Goal: Transaction & Acquisition: Obtain resource

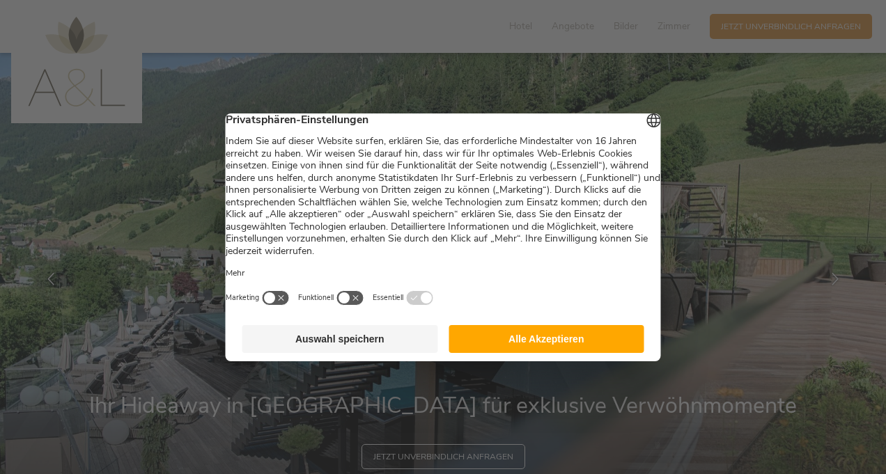
click at [550, 346] on button "Alle Akzeptieren" at bounding box center [547, 339] width 196 height 28
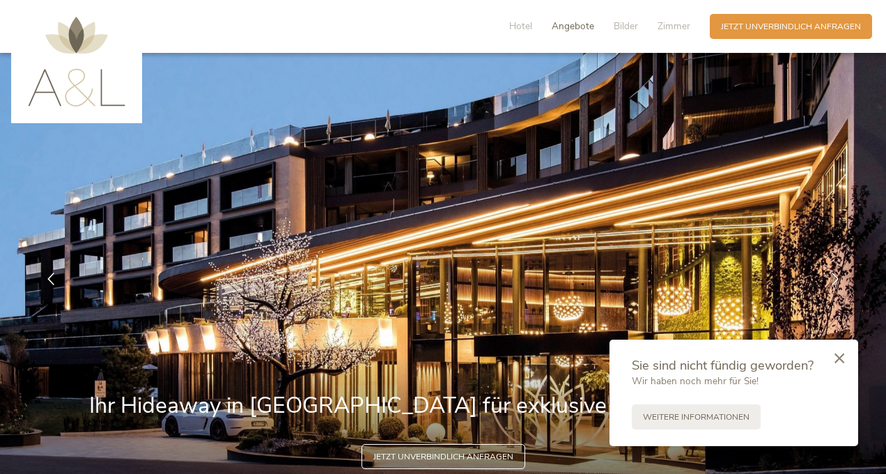
click at [578, 25] on span "Angebote" at bounding box center [573, 26] width 42 height 13
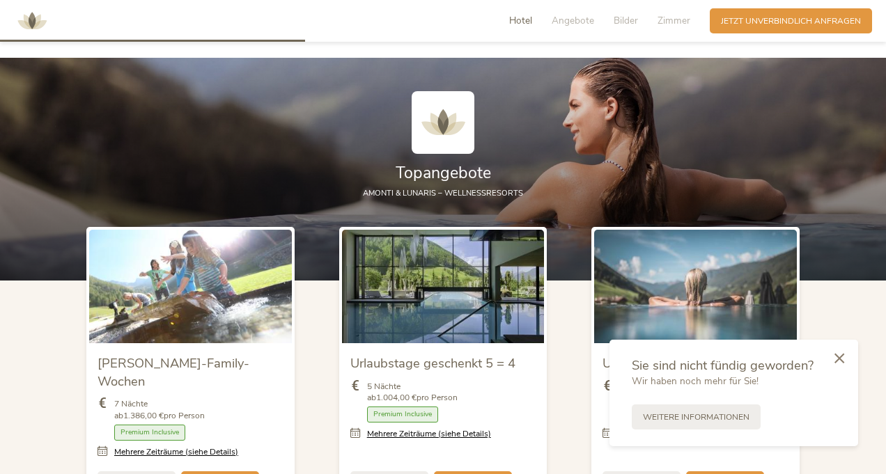
scroll to position [1234, 0]
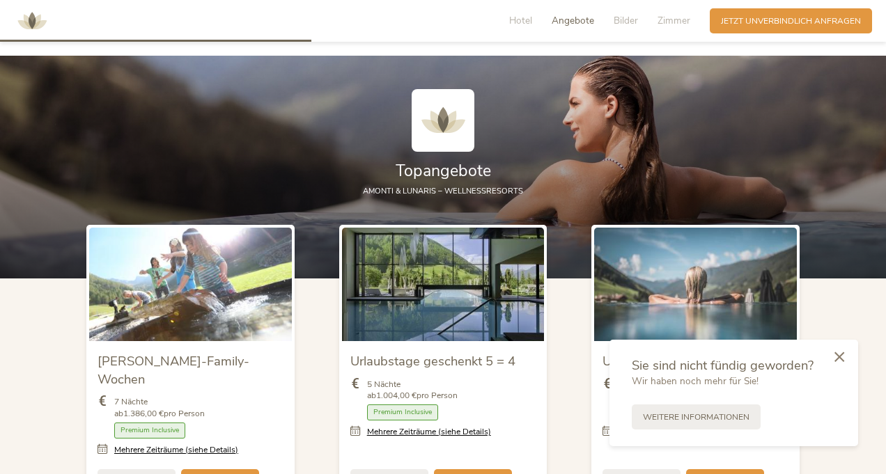
click at [841, 355] on icon at bounding box center [839, 357] width 10 height 10
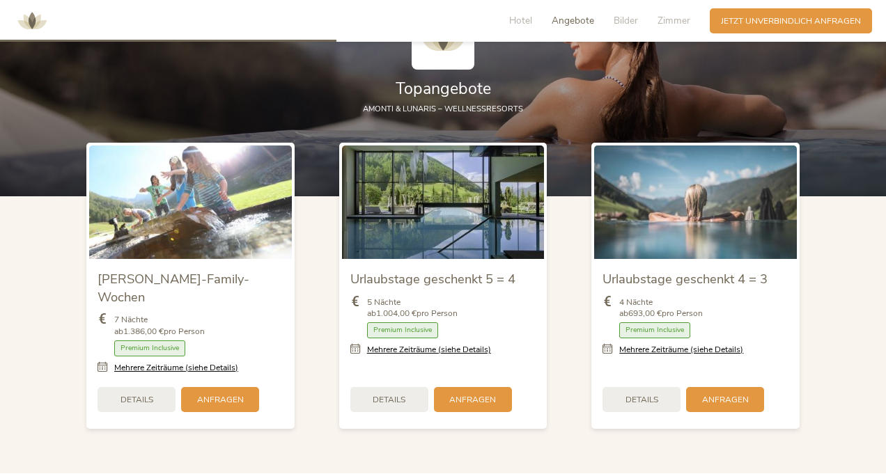
scroll to position [1281, 0]
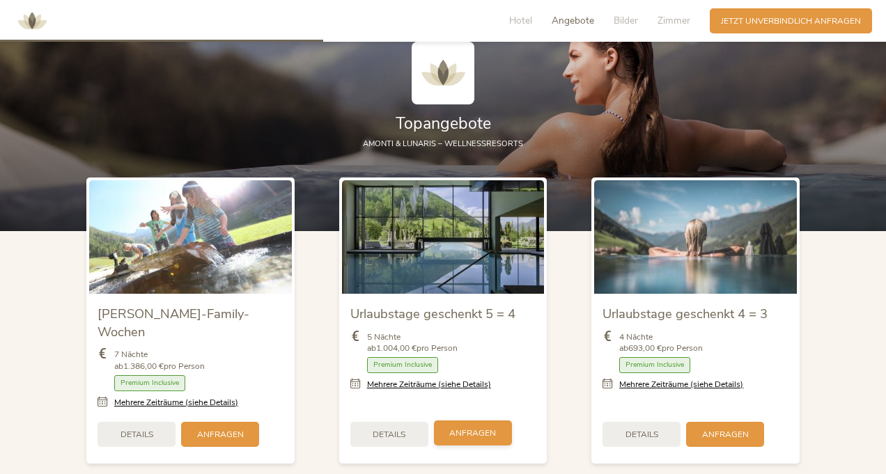
click at [473, 428] on span "Anfragen" at bounding box center [472, 434] width 47 height 12
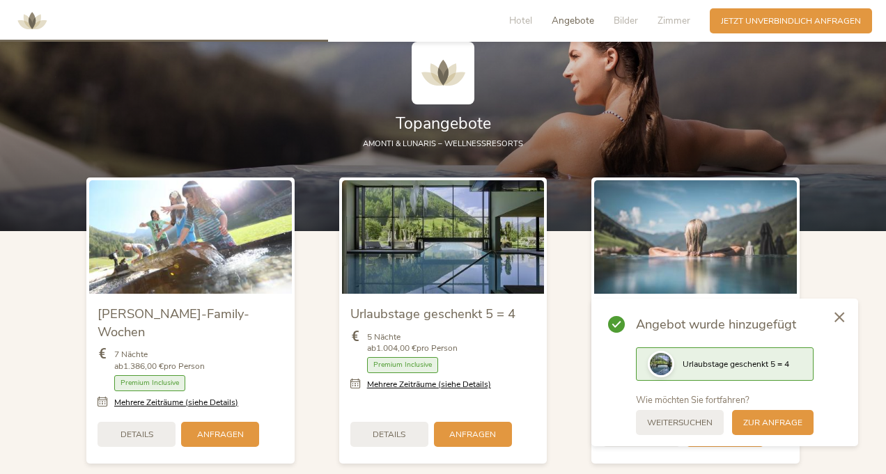
scroll to position [1420, 0]
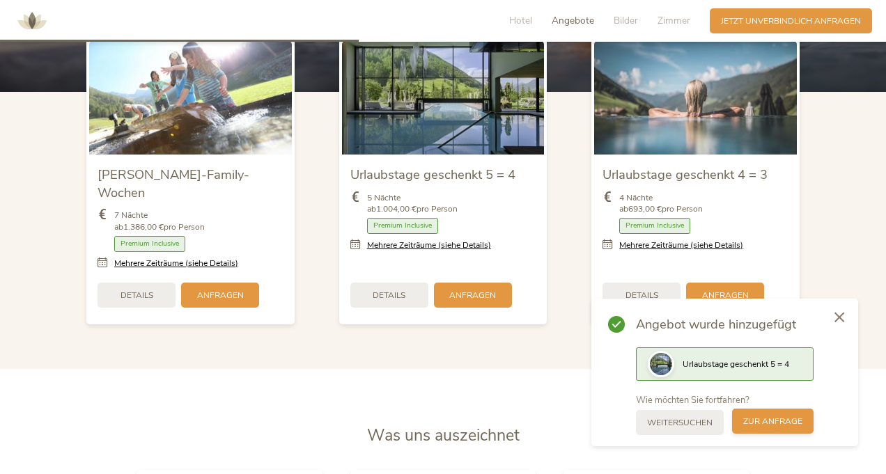
click at [772, 424] on span "zur Anfrage" at bounding box center [772, 422] width 59 height 12
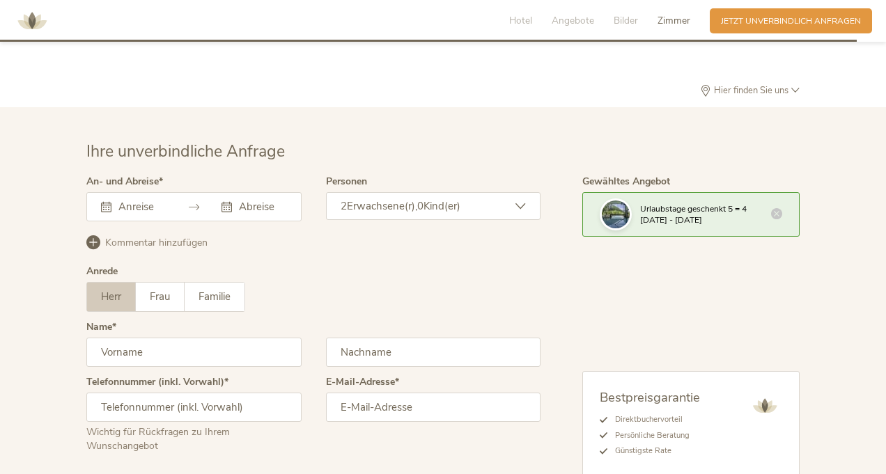
scroll to position [3369, 0]
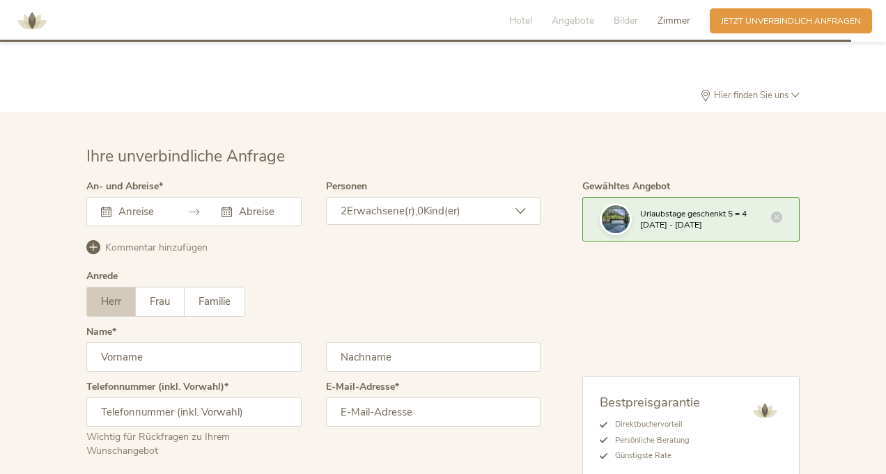
click at [777, 212] on icon at bounding box center [776, 217] width 11 height 11
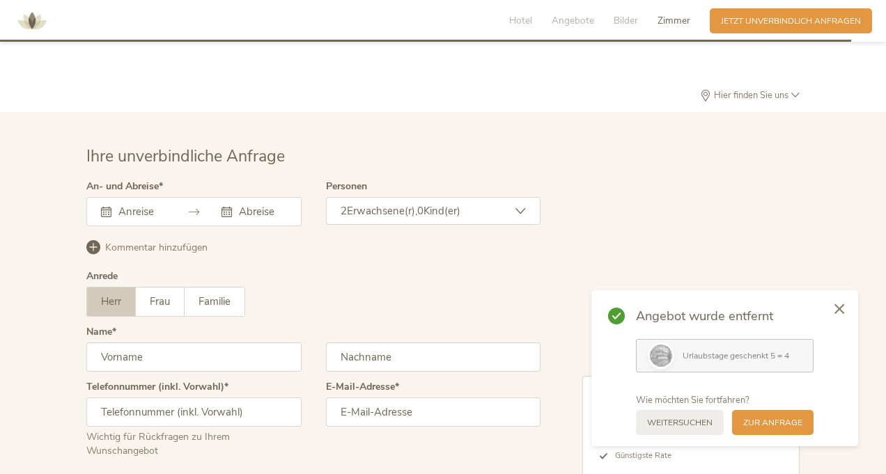
scroll to position [3345, 0]
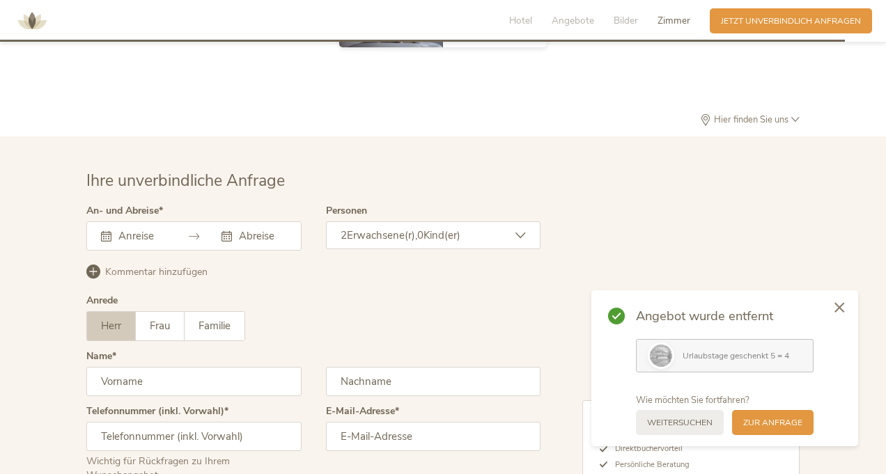
click at [837, 306] on icon at bounding box center [839, 307] width 10 height 10
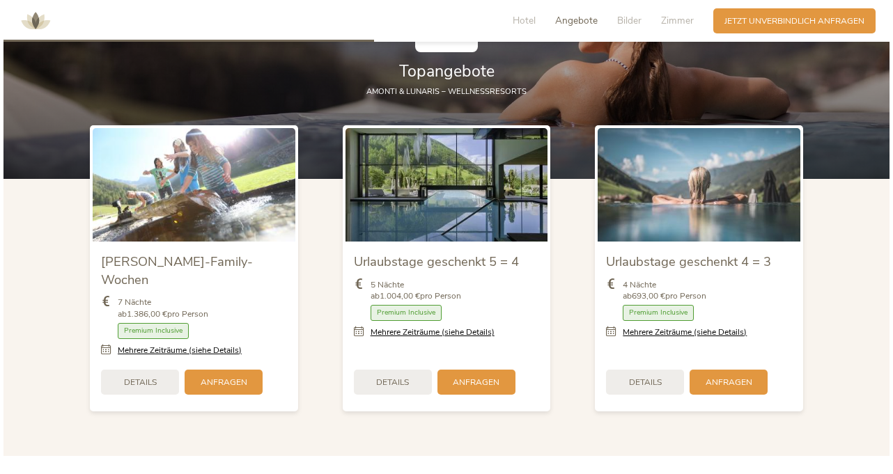
scroll to position [1321, 0]
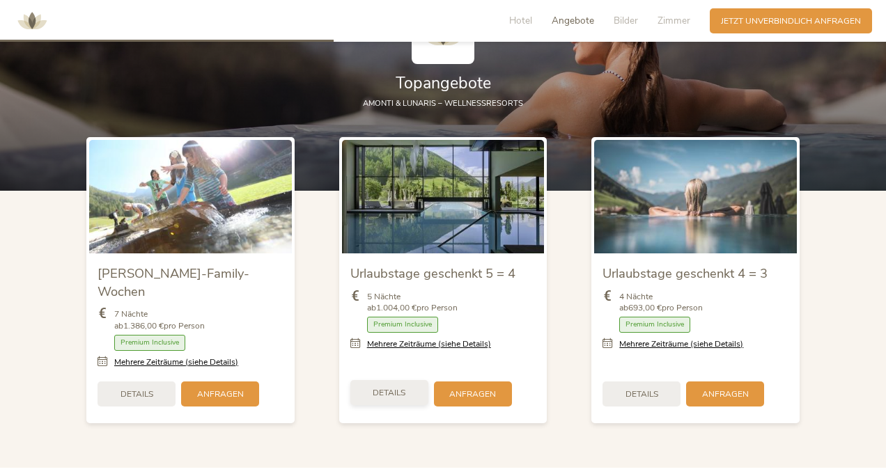
click at [398, 387] on span "Details" at bounding box center [389, 393] width 33 height 12
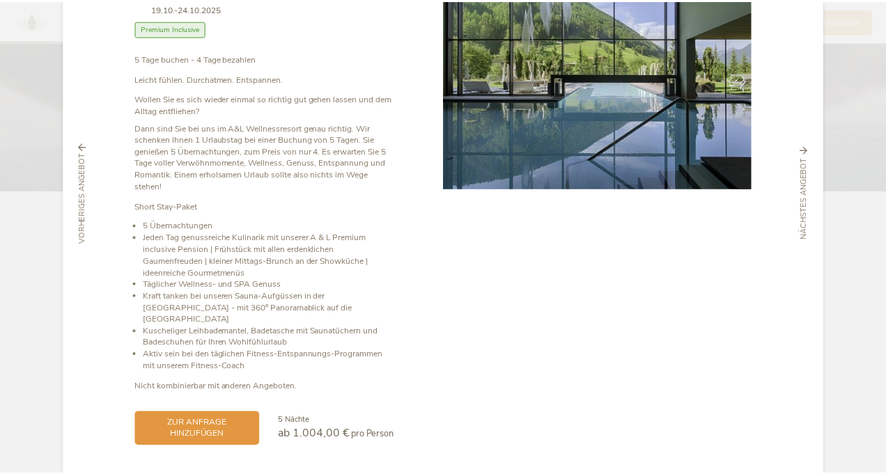
scroll to position [143, 0]
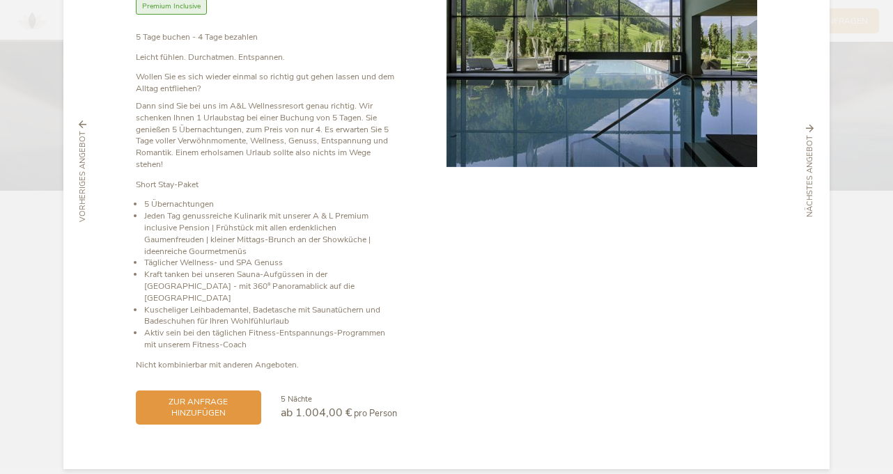
drag, startPoint x: 890, startPoint y: 66, endPoint x: 891, endPoint y: 40, distance: 26.5
click at [885, 40] on div "Schließen [PERSON_NAME]-Family-Wochen [DATE]-[DATE] Halbpension" at bounding box center [446, 237] width 893 height 474
